Goal: Task Accomplishment & Management: Manage account settings

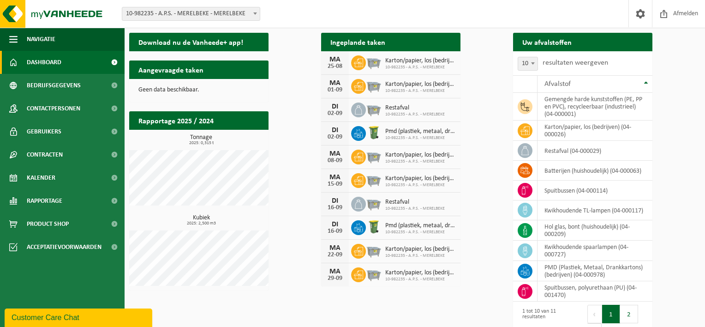
drag, startPoint x: 467, startPoint y: 62, endPoint x: 420, endPoint y: 74, distance: 48.7
click at [461, 62] on div "MA 25-08 Karton/papier, los (bedrijven) 10-982235 - A.P.S. - MERELBEKE" at bounding box center [390, 63] width 139 height 24
click at [444, 57] on span "Bekijk uw kalender" at bounding box center [420, 60] width 48 height 6
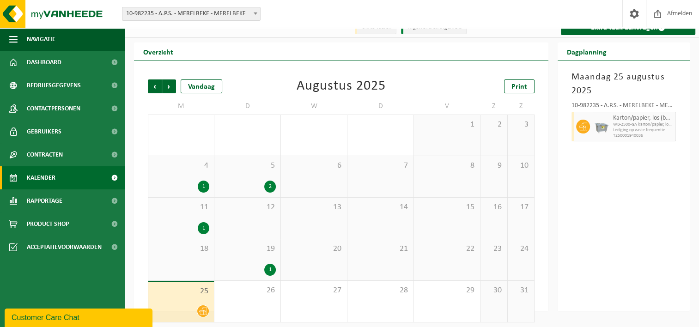
scroll to position [15, 0]
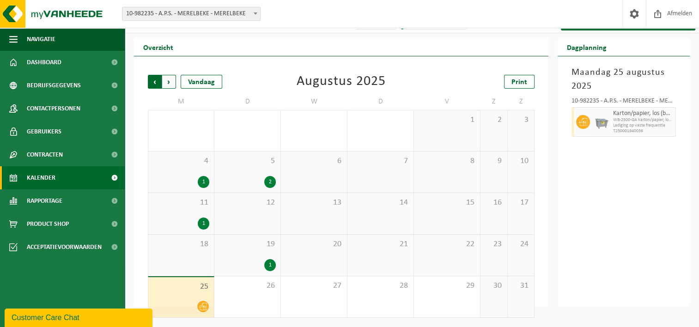
click at [172, 83] on span "Volgende" at bounding box center [169, 82] width 14 height 14
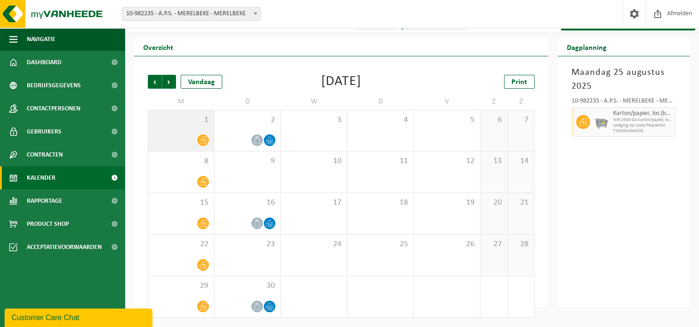
click at [204, 139] on icon at bounding box center [203, 140] width 8 height 8
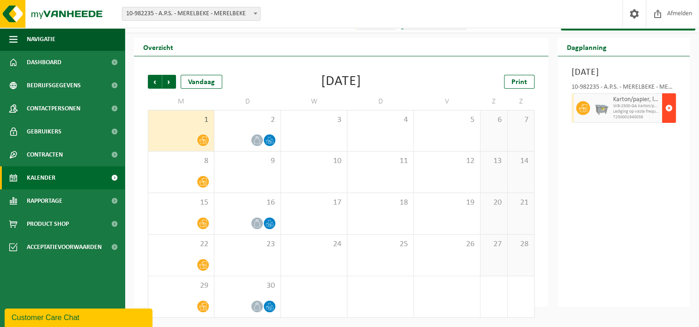
click at [670, 117] on span "button" at bounding box center [668, 108] width 7 height 18
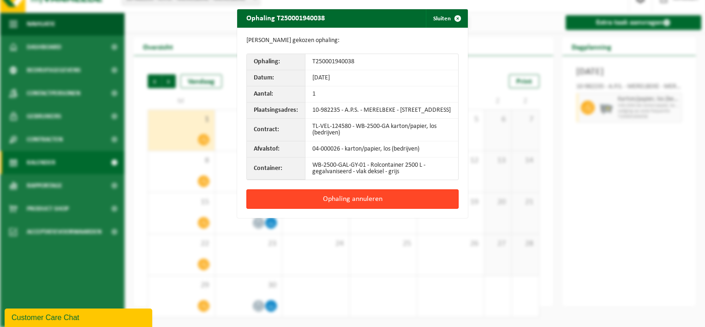
click at [341, 209] on button "Ophaling annuleren" at bounding box center [353, 198] width 212 height 19
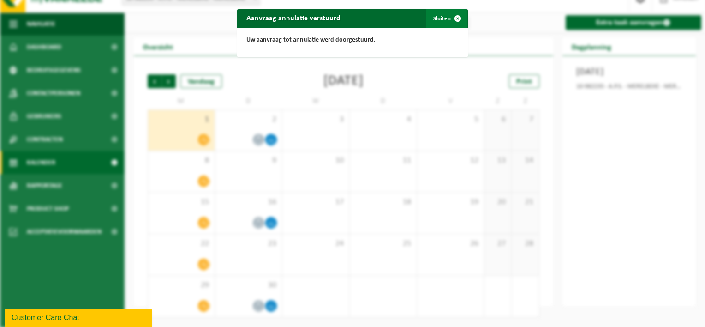
click at [449, 19] on span "button" at bounding box center [458, 18] width 18 height 18
